Goal: Task Accomplishment & Management: Use online tool/utility

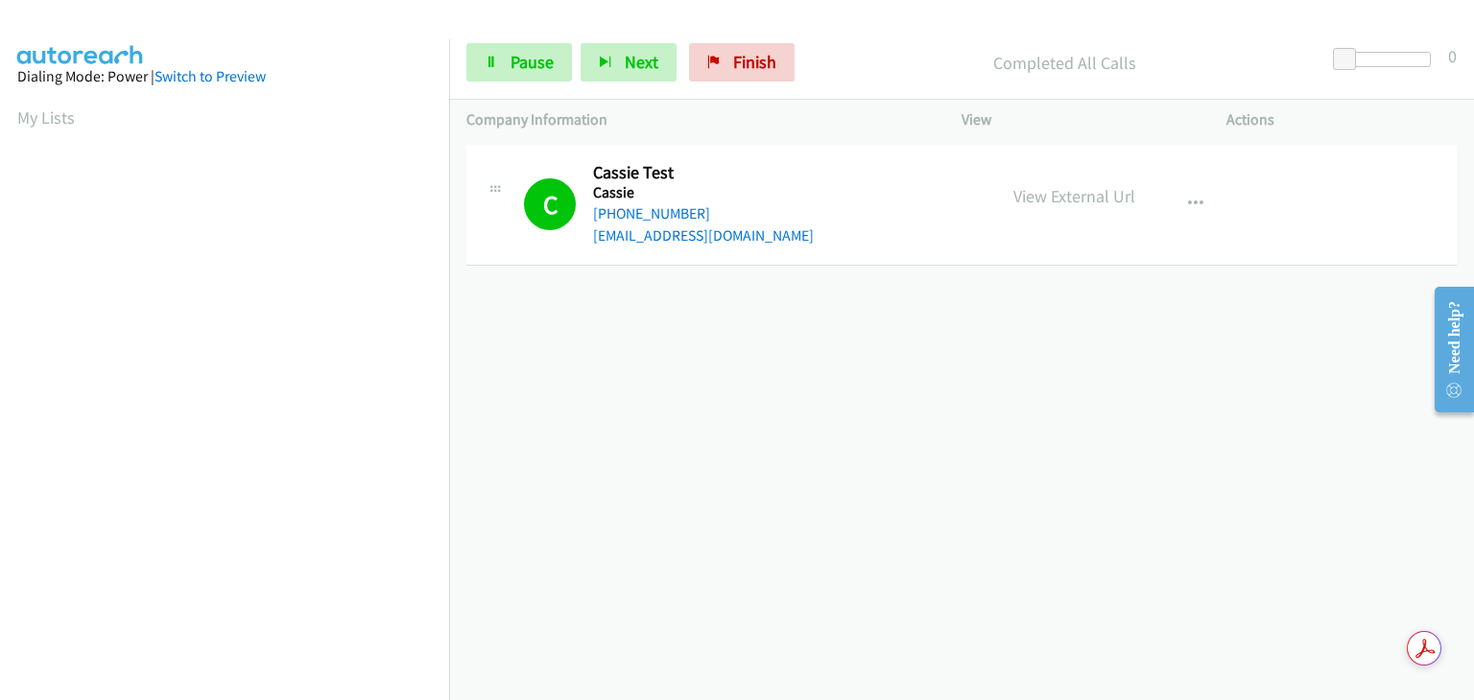
scroll to position [376, 0]
click at [1077, 454] on div "+1 415-964-1034 Call failed - Please reload the list and try again The Callbar …" at bounding box center [961, 420] width 1025 height 560
drag, startPoint x: 729, startPoint y: 72, endPoint x: 806, endPoint y: 108, distance: 85.0
click at [733, 72] on span "Finish" at bounding box center [754, 62] width 43 height 22
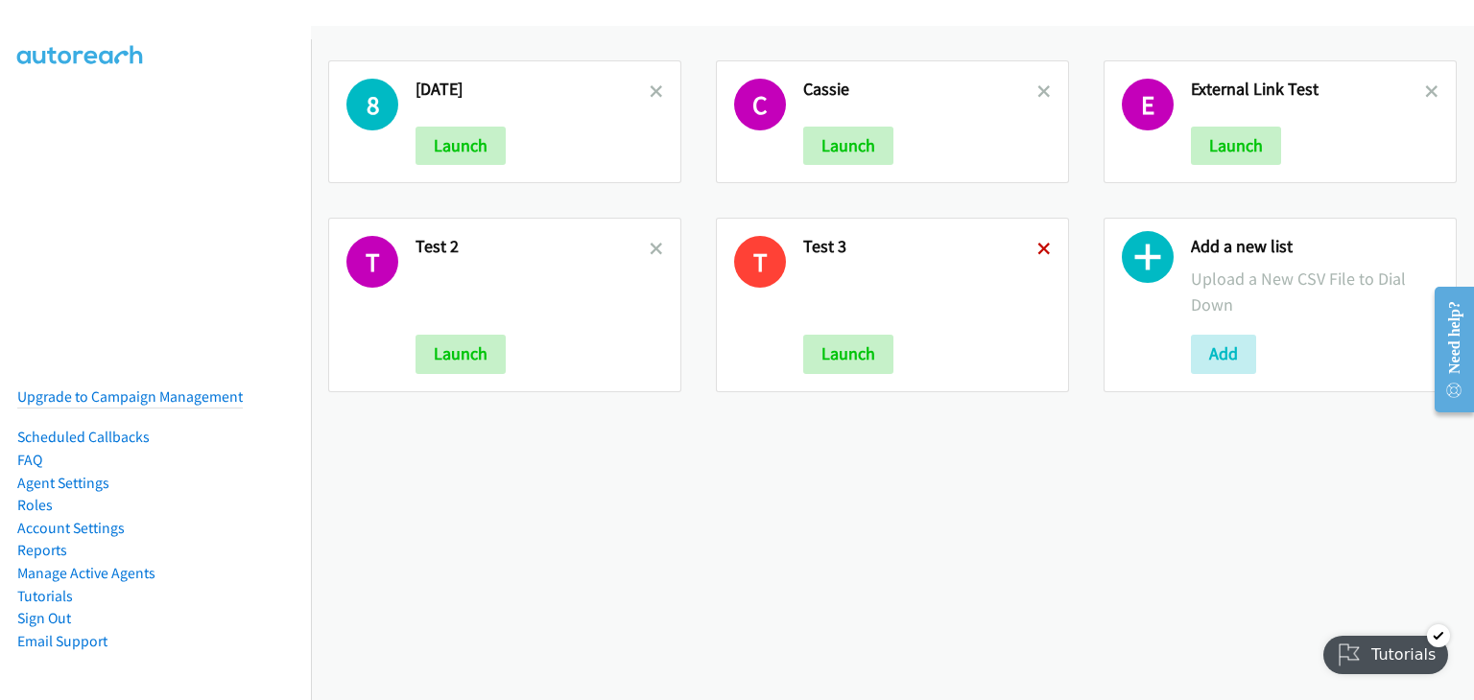
click at [1037, 249] on icon at bounding box center [1043, 250] width 13 height 13
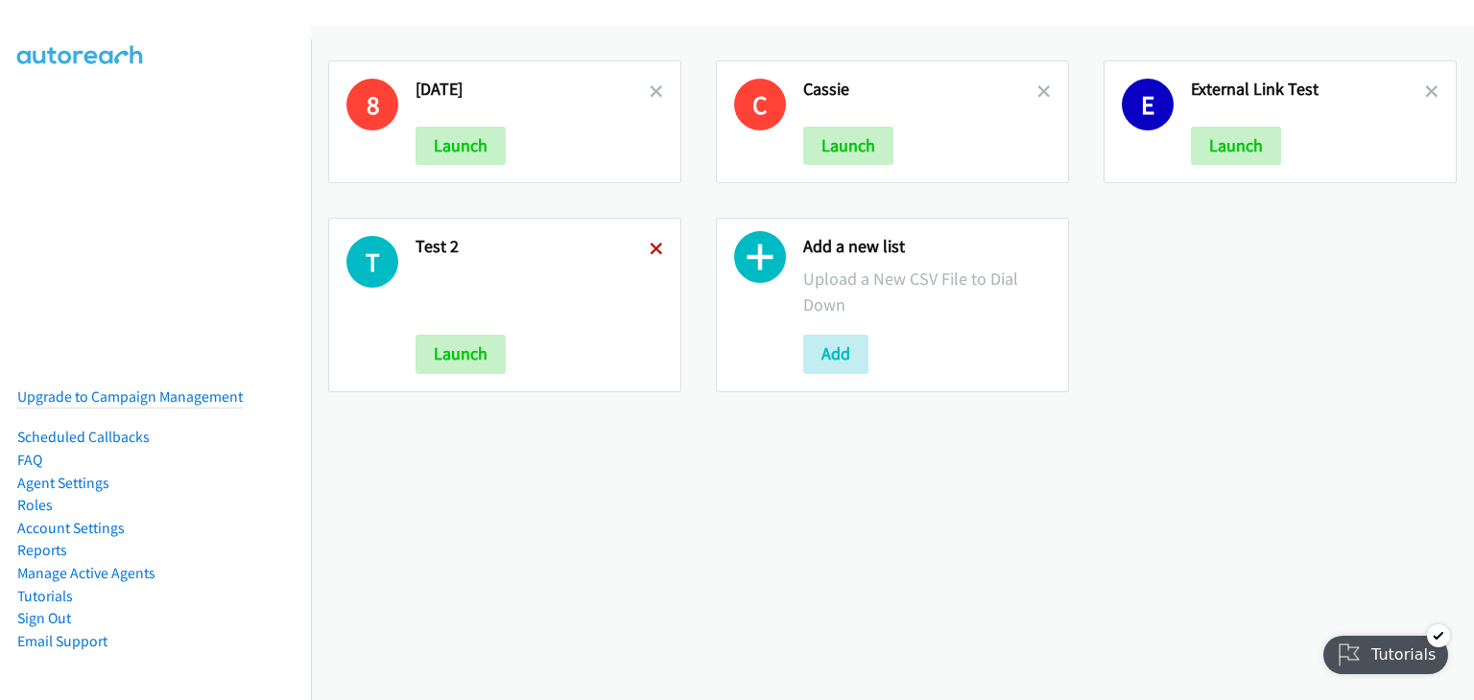
click at [652, 246] on icon at bounding box center [656, 250] width 13 height 13
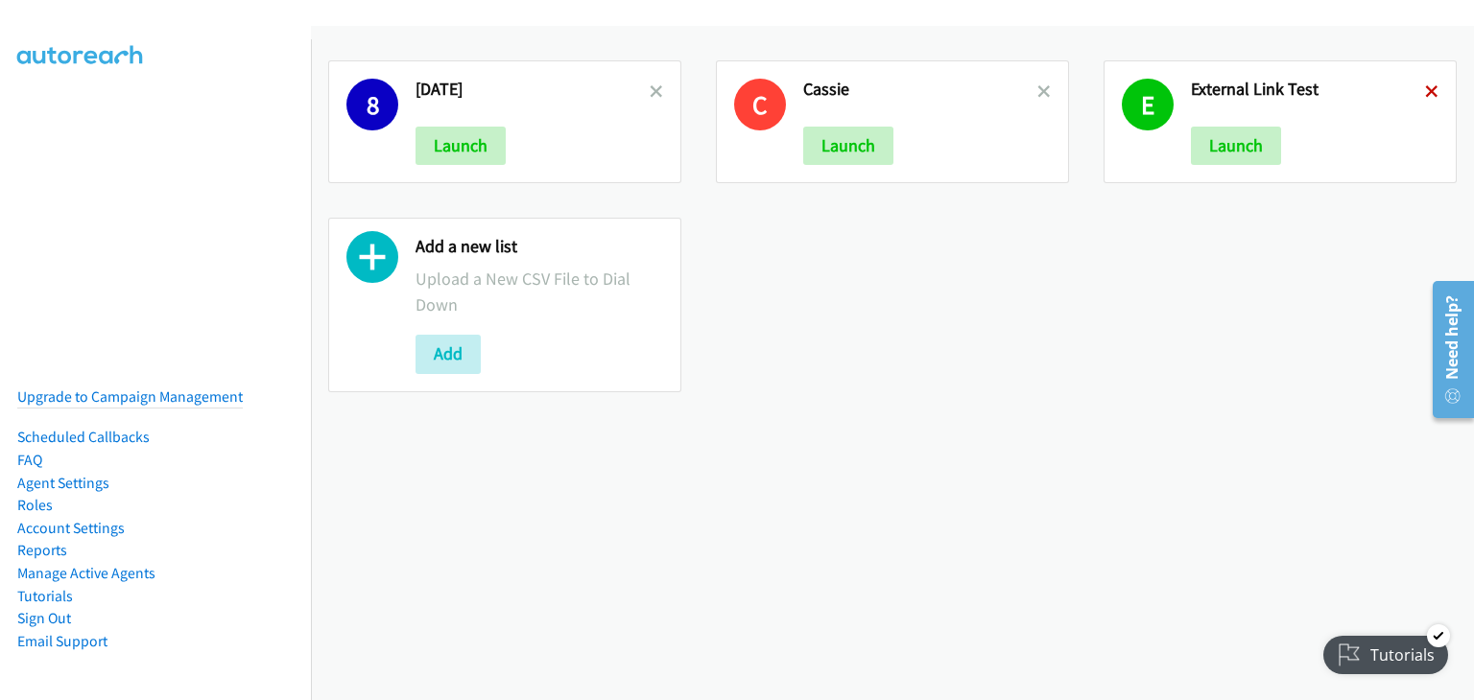
click at [1425, 91] on icon at bounding box center [1431, 92] width 13 height 13
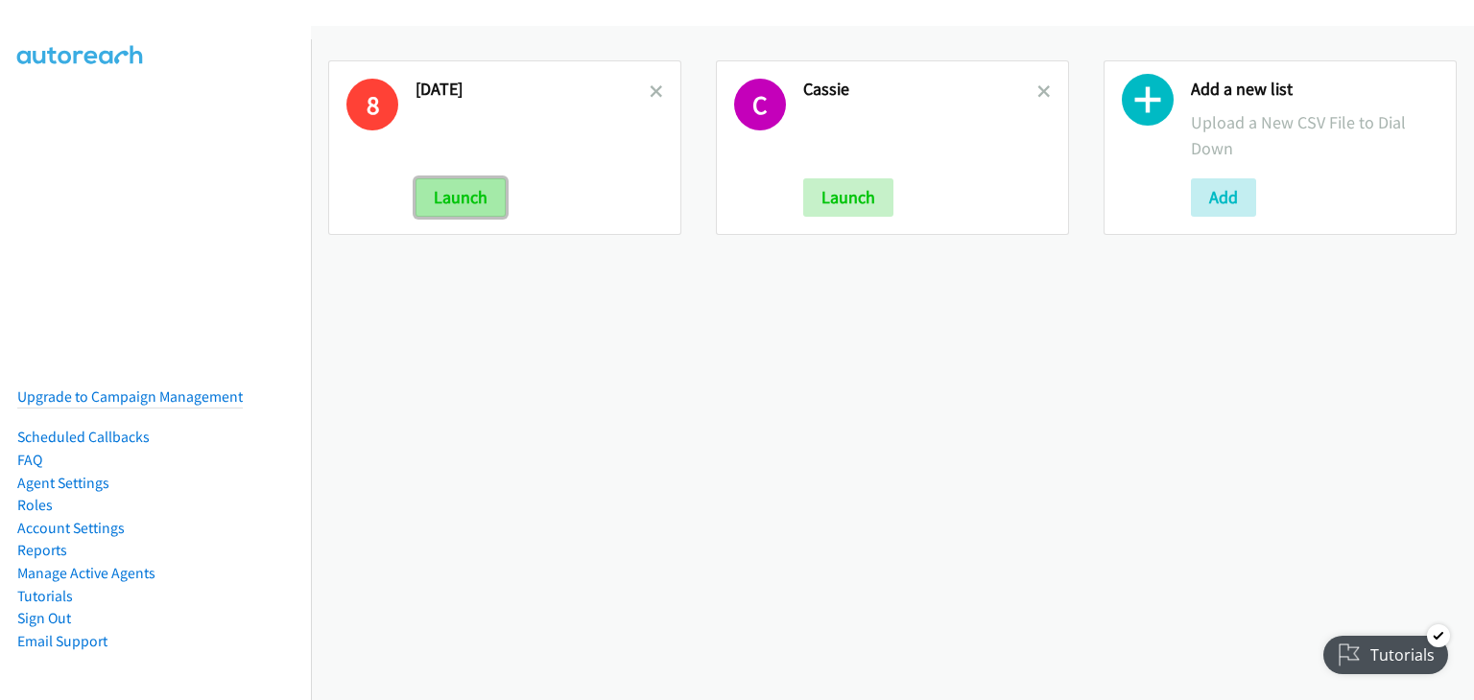
click at [474, 207] on button "Launch" at bounding box center [460, 197] width 90 height 38
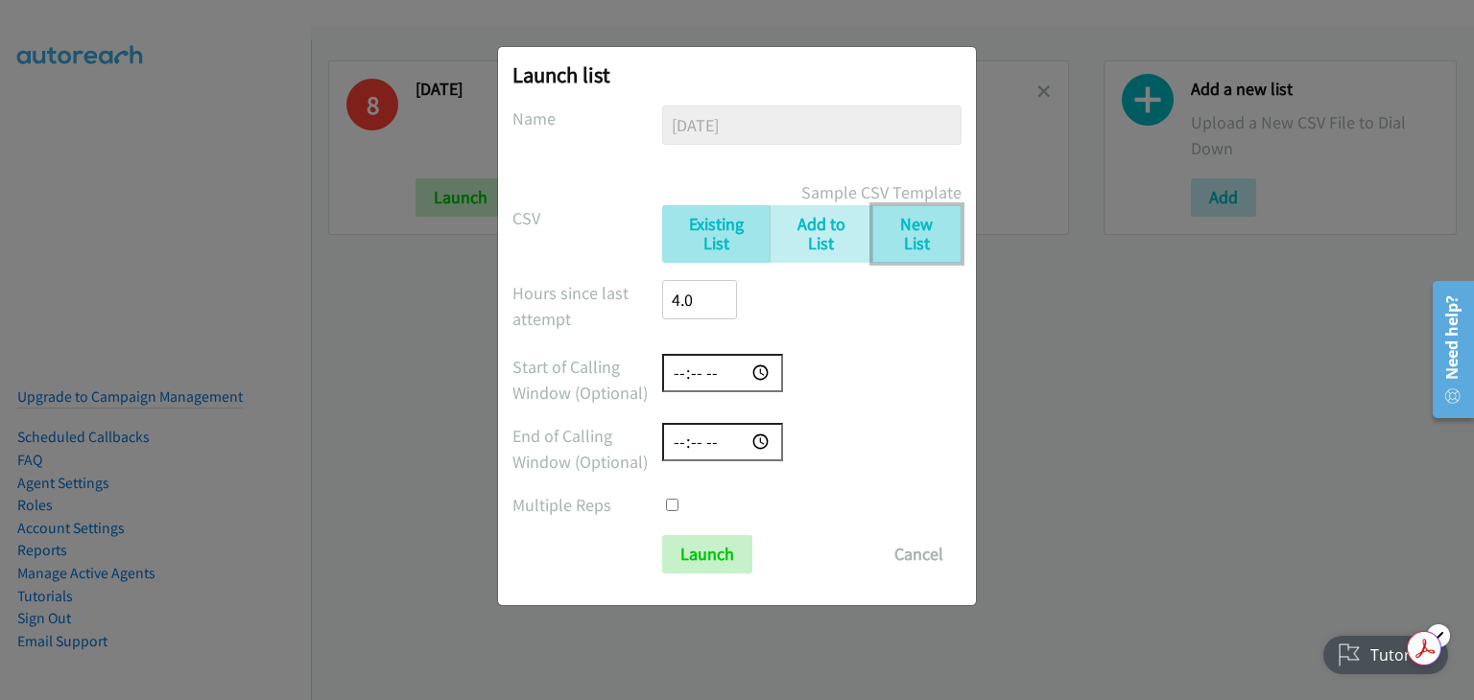
click at [914, 238] on link "New List" at bounding box center [916, 234] width 89 height 59
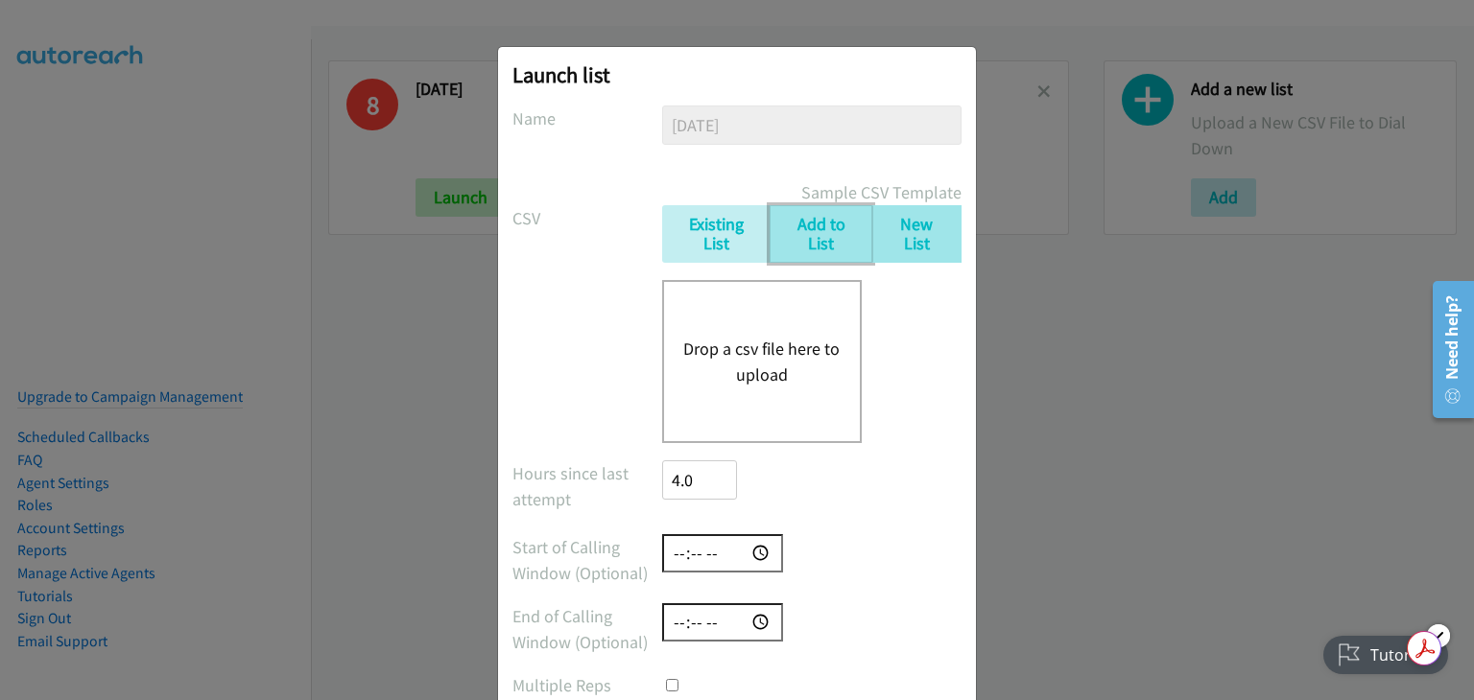
click at [812, 239] on link "Add to List" at bounding box center [821, 234] width 103 height 59
checkbox input "false"
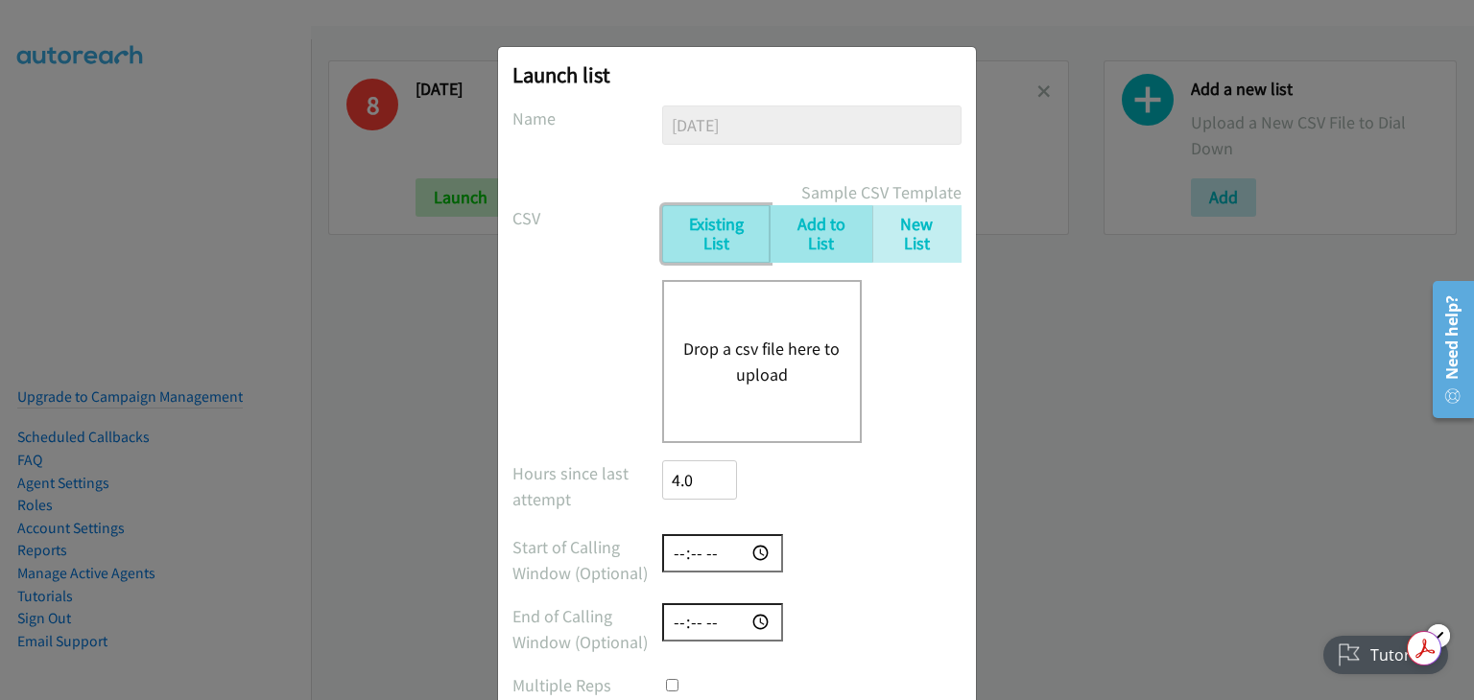
click at [710, 240] on link "Existing List" at bounding box center [715, 234] width 107 height 59
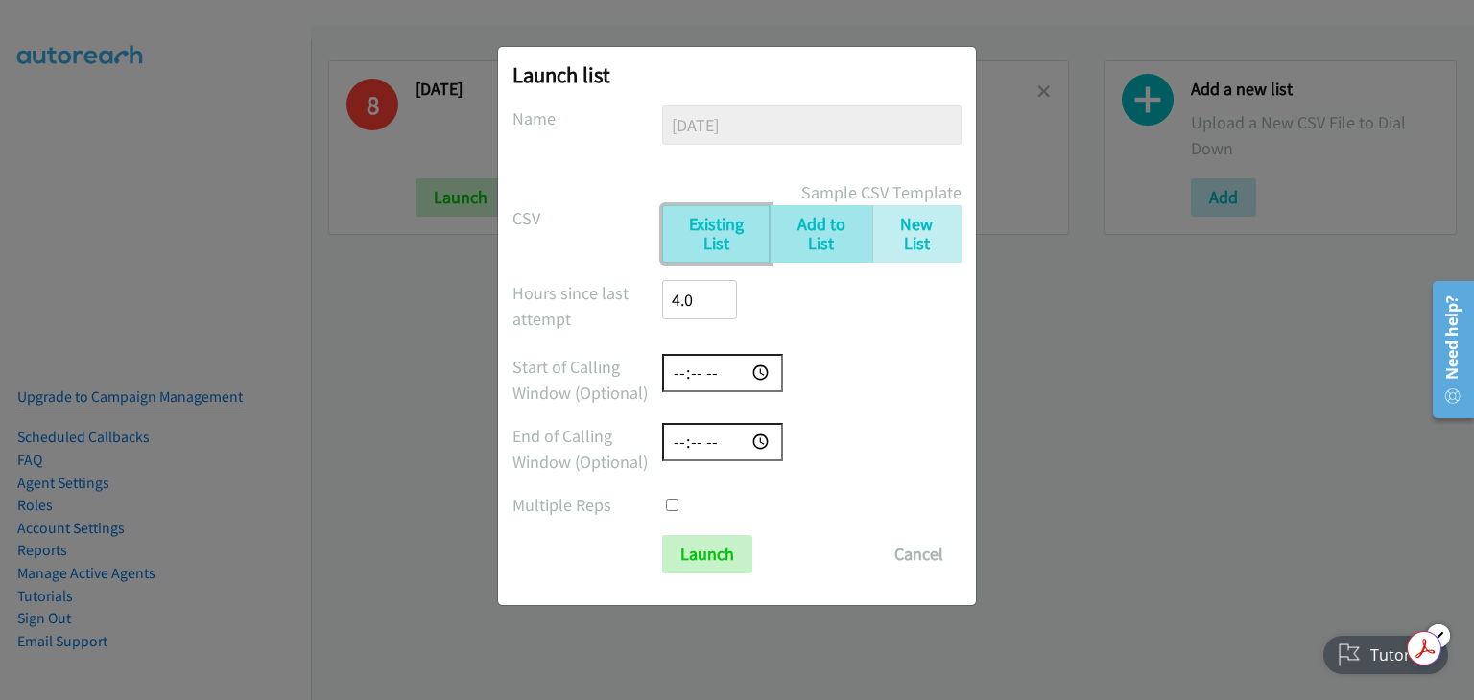
drag, startPoint x: 766, startPoint y: 210, endPoint x: 776, endPoint y: 217, distance: 12.5
click at [768, 210] on link "Existing List" at bounding box center [715, 234] width 107 height 59
click at [798, 226] on link "Add to List" at bounding box center [821, 234] width 103 height 59
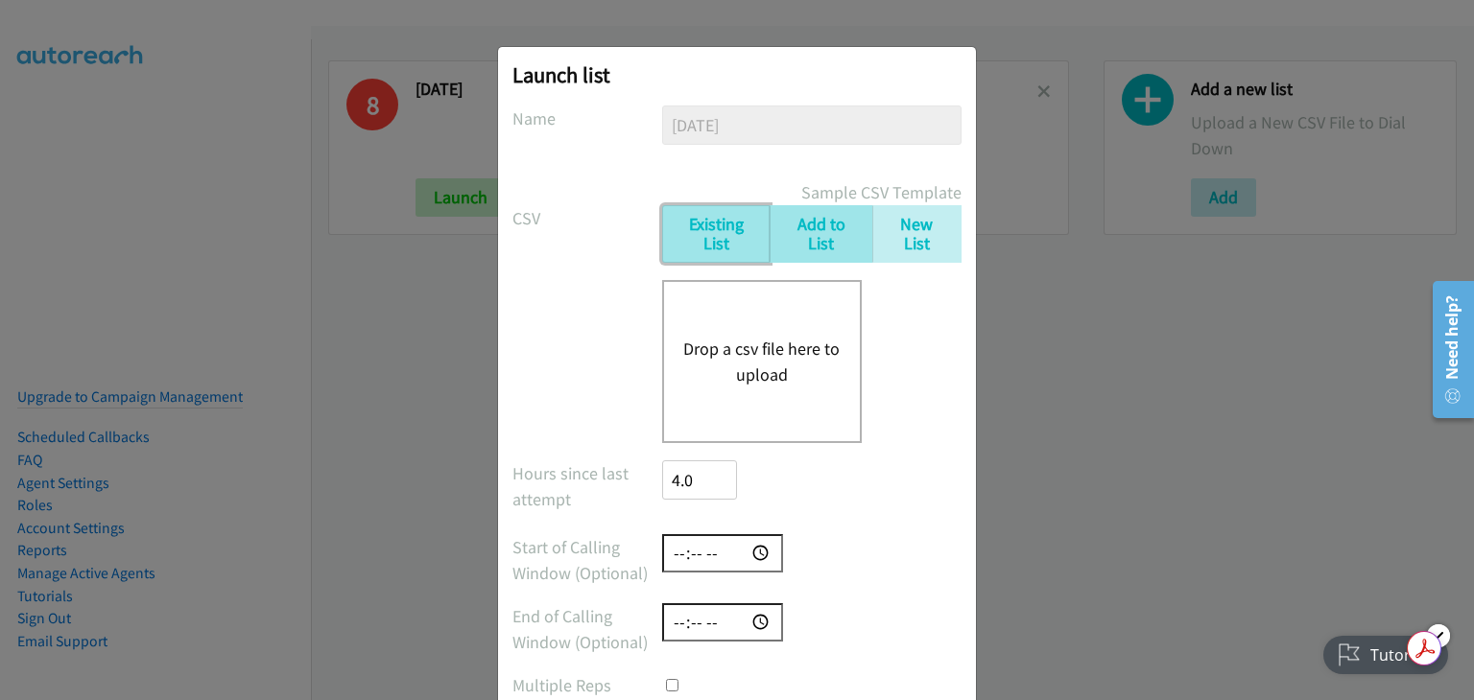
click at [697, 234] on link "Existing List" at bounding box center [715, 234] width 107 height 59
checkbox input "false"
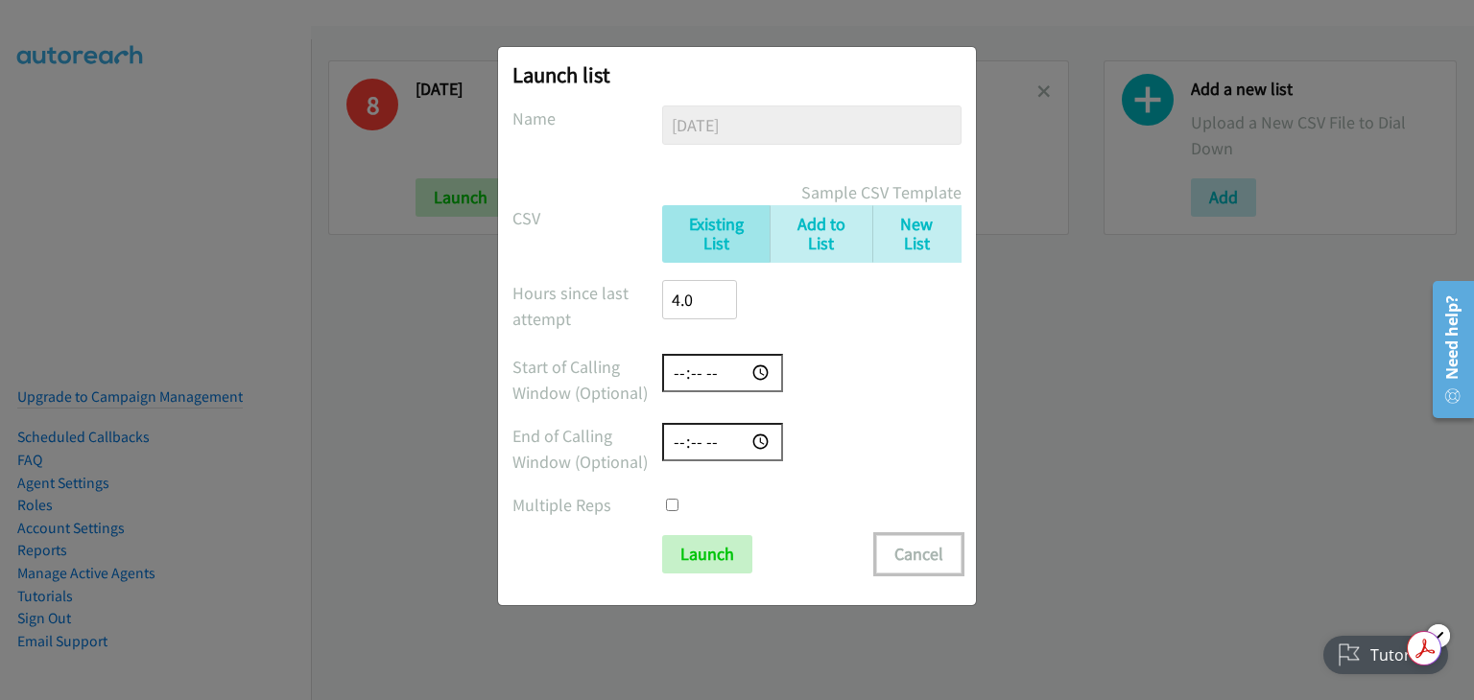
click at [912, 538] on button "Cancel" at bounding box center [918, 554] width 85 height 38
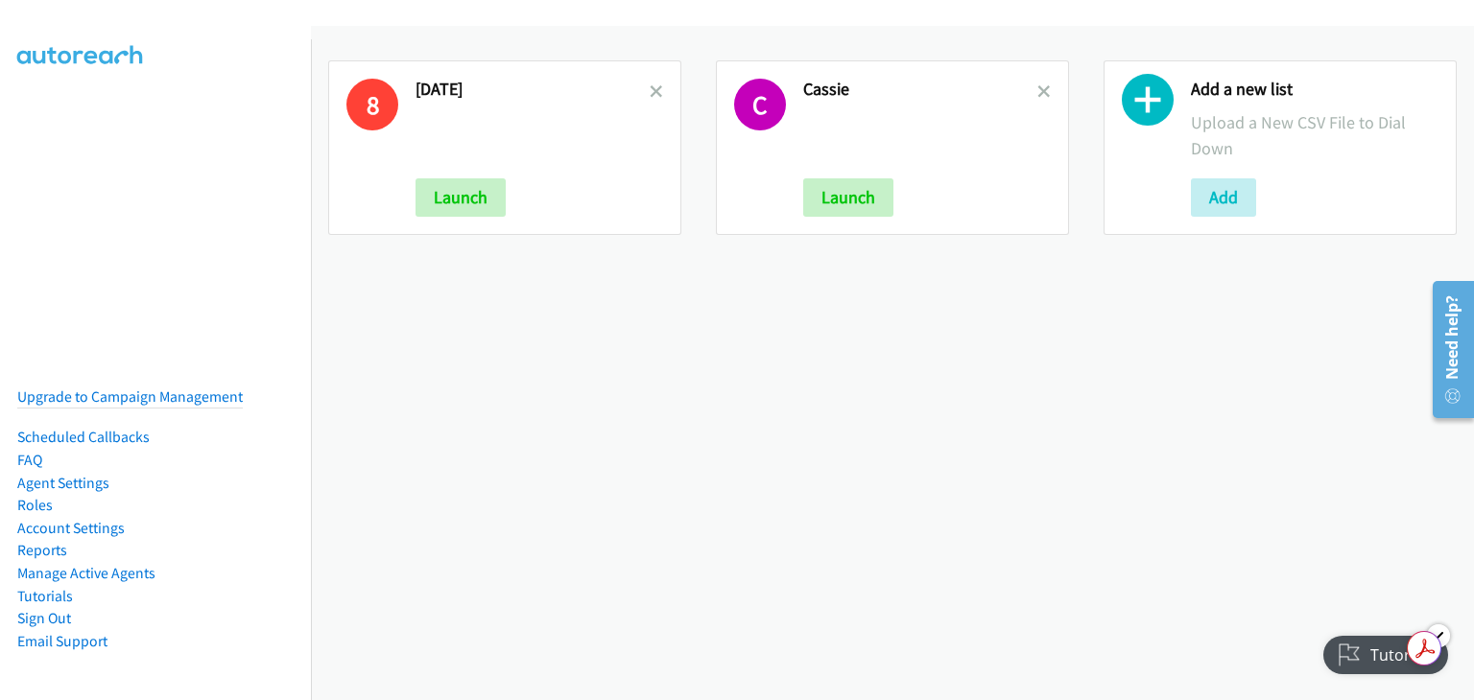
drag, startPoint x: 444, startPoint y: 82, endPoint x: 398, endPoint y: 111, distance: 54.8
click at [398, 111] on div "8 8/28/25 Launch" at bounding box center [504, 147] width 353 height 175
click at [425, 91] on h2 "8/28/25" at bounding box center [532, 90] width 234 height 22
click at [464, 197] on button "Launch" at bounding box center [460, 197] width 90 height 38
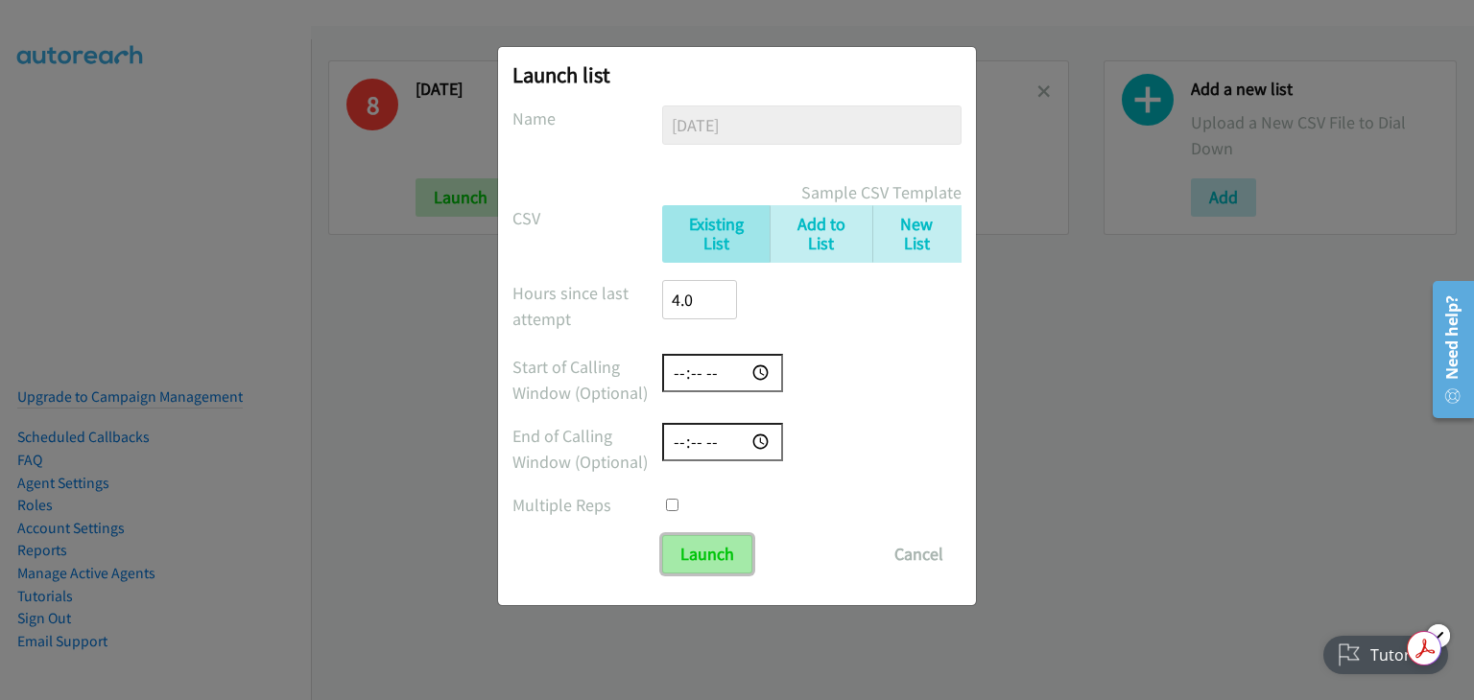
click at [717, 557] on input "Launch" at bounding box center [707, 554] width 90 height 38
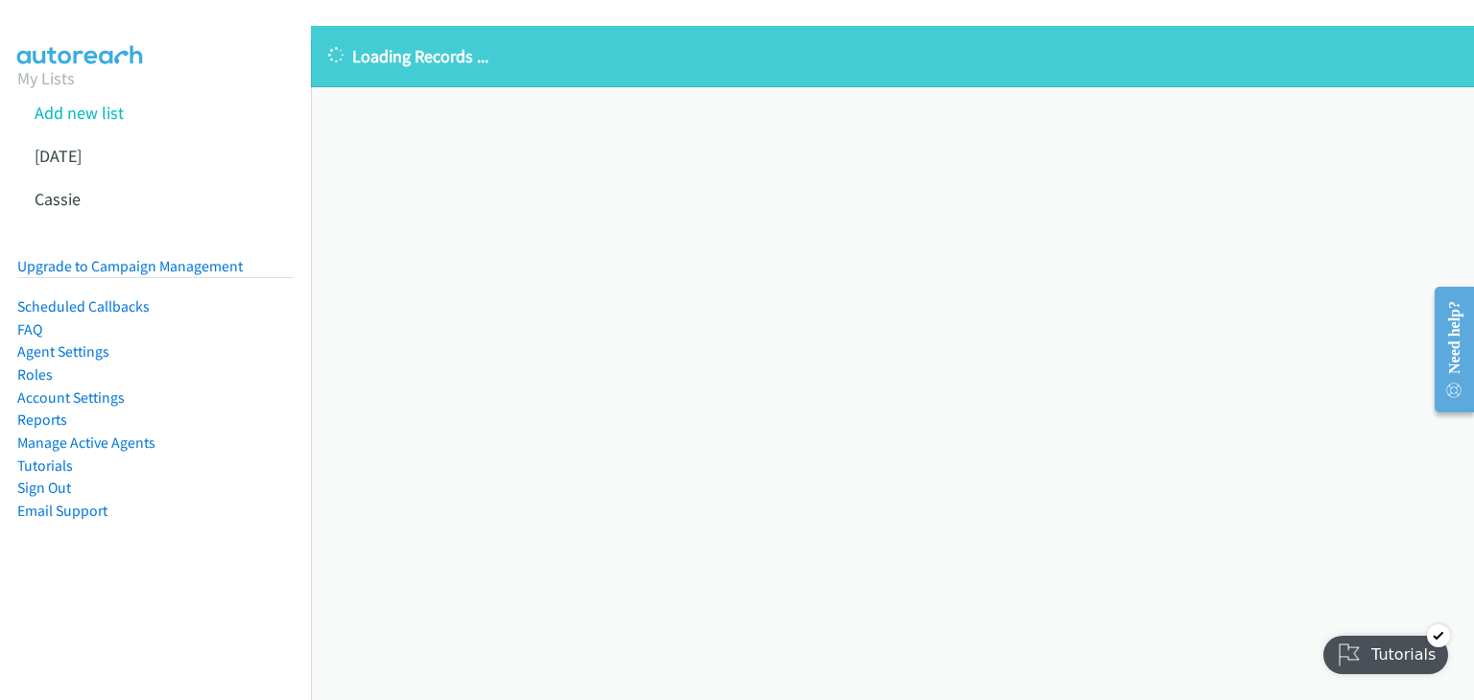
drag, startPoint x: 67, startPoint y: 153, endPoint x: 519, endPoint y: 64, distance: 460.5
click at [519, 64] on p "Loading Records ..." at bounding box center [892, 56] width 1128 height 26
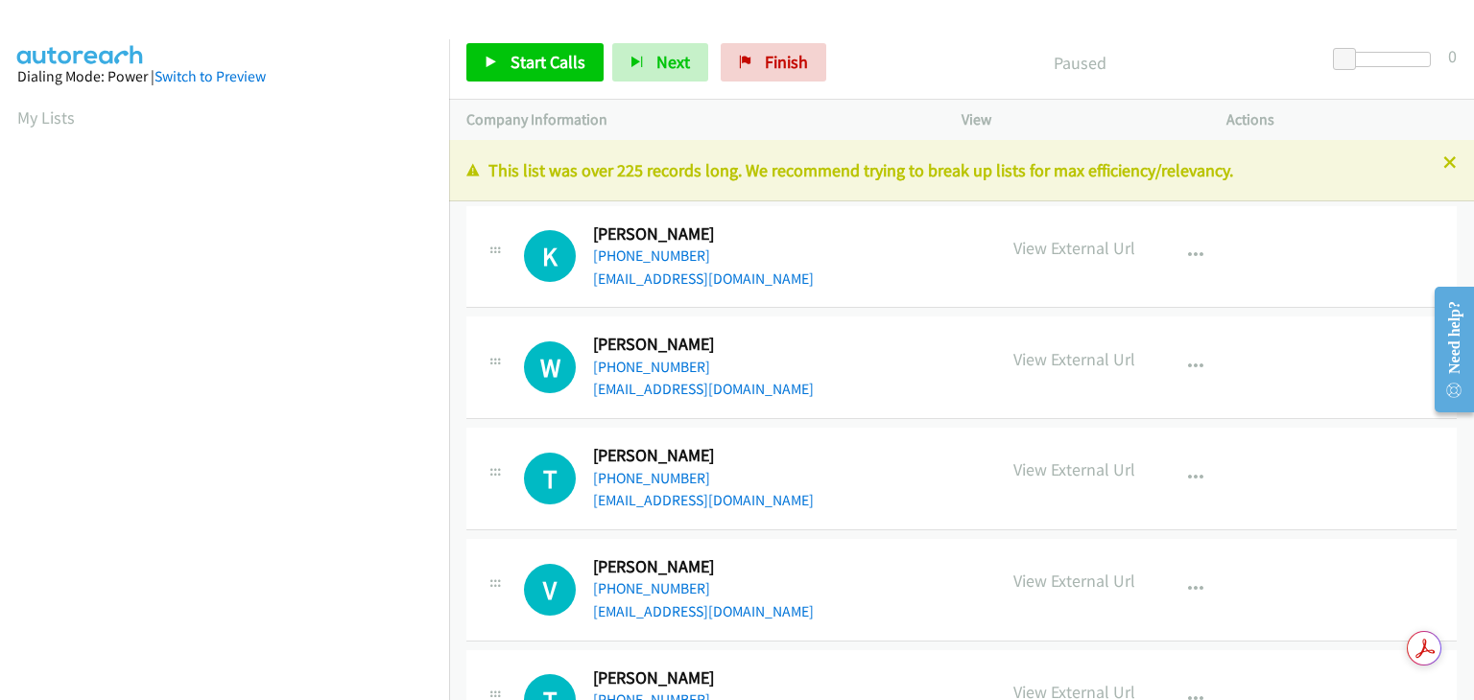
drag, startPoint x: 49, startPoint y: 109, endPoint x: 169, endPoint y: 147, distance: 125.6
click at [49, 109] on link "My Lists" at bounding box center [46, 118] width 58 height 22
